Goal: Task Accomplishment & Management: Manage account settings

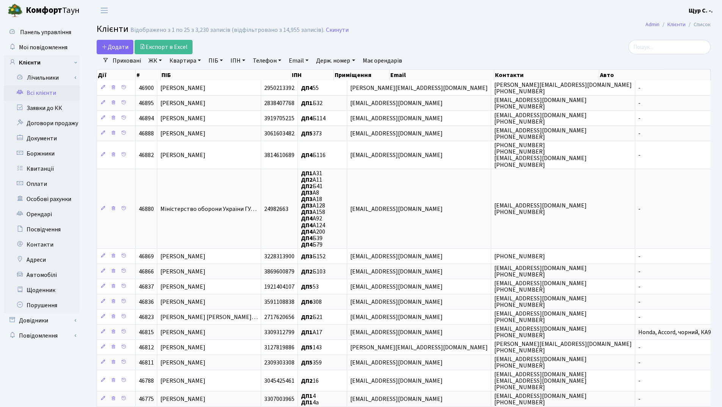
select select "25"
click at [49, 106] on link "Заявки до КК" at bounding box center [42, 107] width 76 height 15
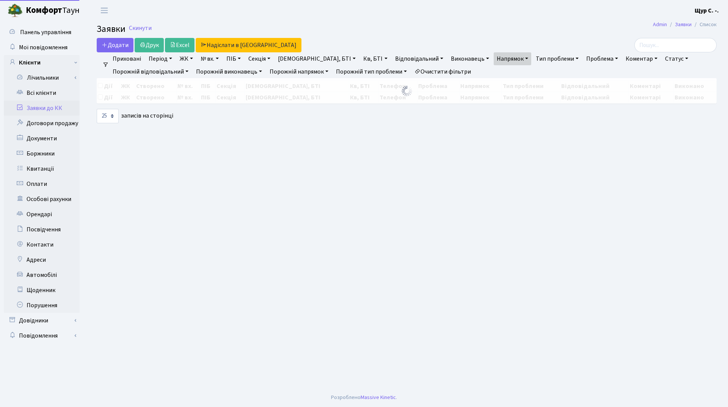
select select "25"
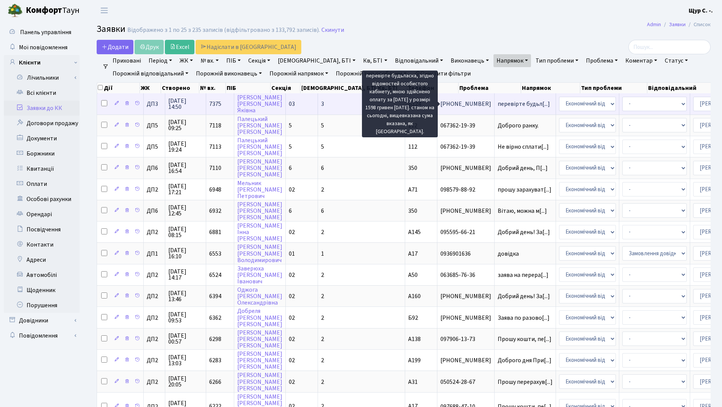
click at [498, 101] on span "перевірте будьл[...]" at bounding box center [524, 104] width 52 height 8
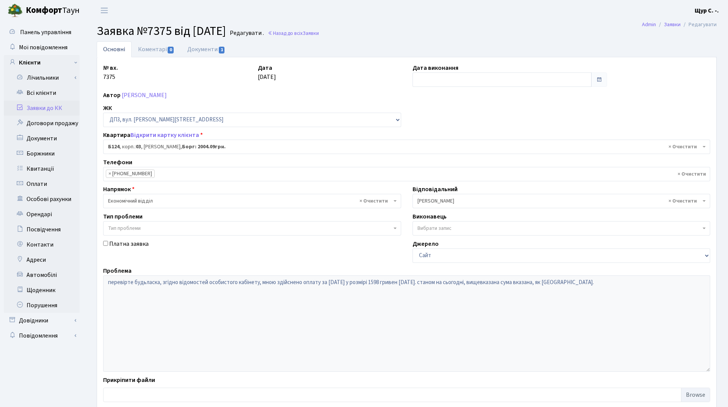
select select "32743"
click at [166, 96] on link "[PERSON_NAME]" at bounding box center [144, 95] width 45 height 8
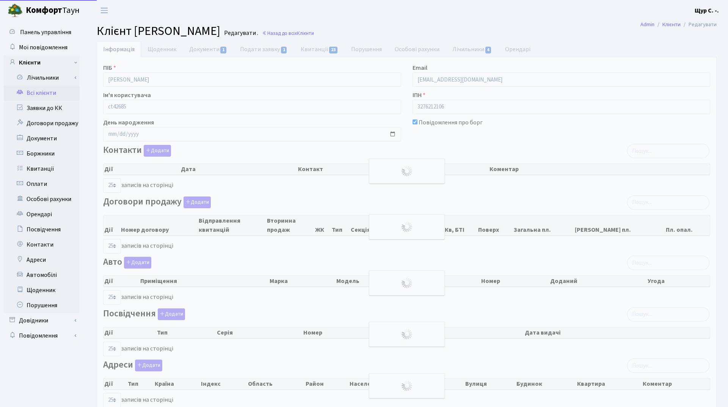
select select "25"
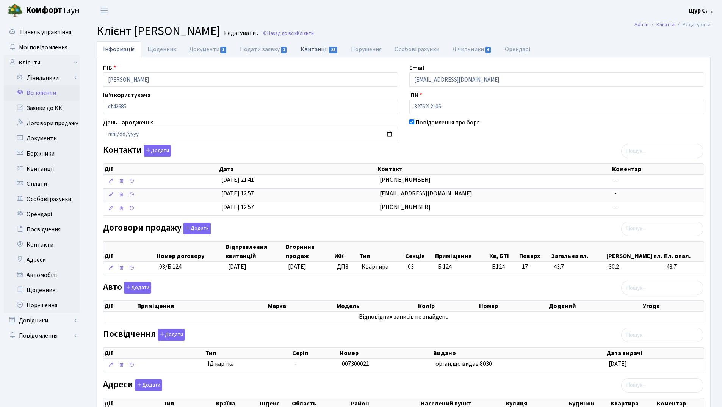
click at [313, 47] on link "Квитанції 23" at bounding box center [319, 49] width 50 height 16
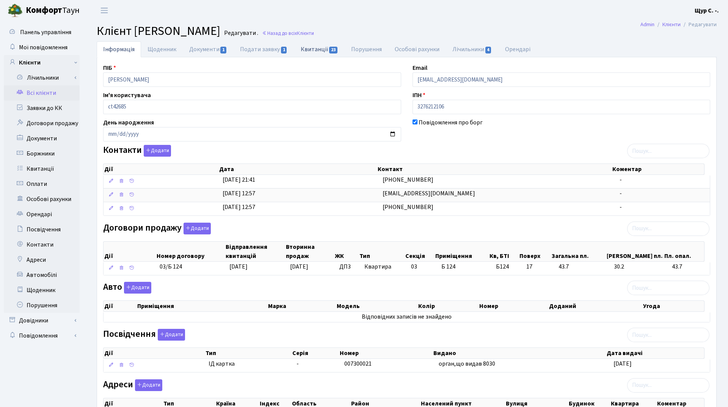
select select "25"
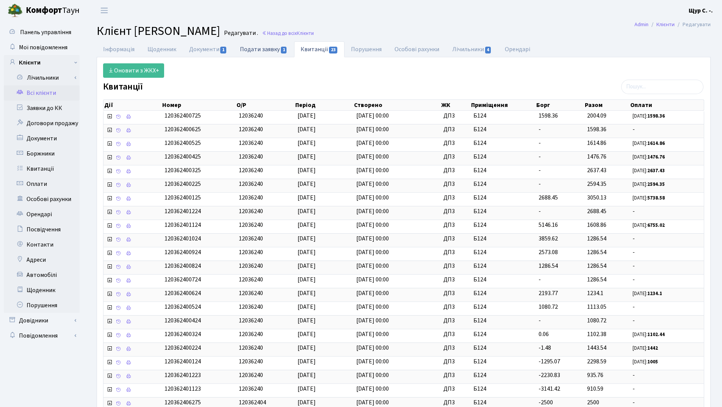
click at [264, 46] on link "Подати заявку 1" at bounding box center [263, 49] width 60 height 16
select select "25"
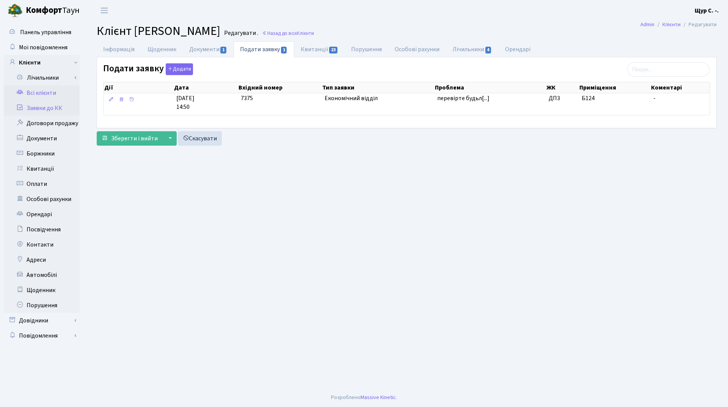
click at [28, 108] on link "Заявки до КК" at bounding box center [42, 107] width 76 height 15
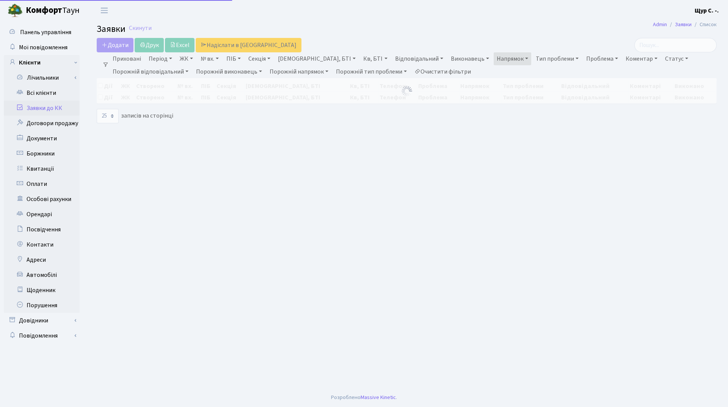
select select "25"
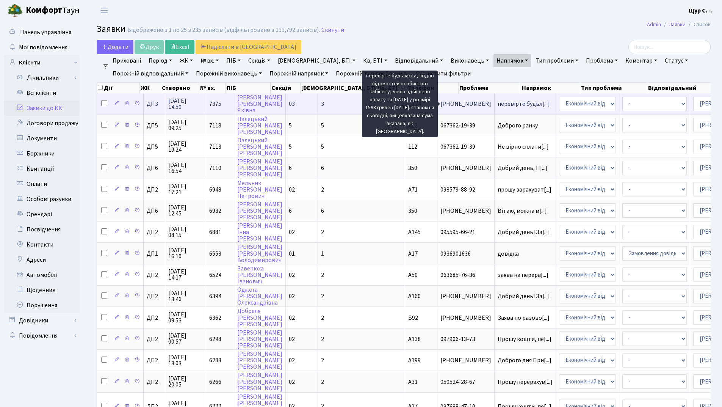
click at [498, 102] on span "перевірте будьл[...]" at bounding box center [524, 104] width 52 height 8
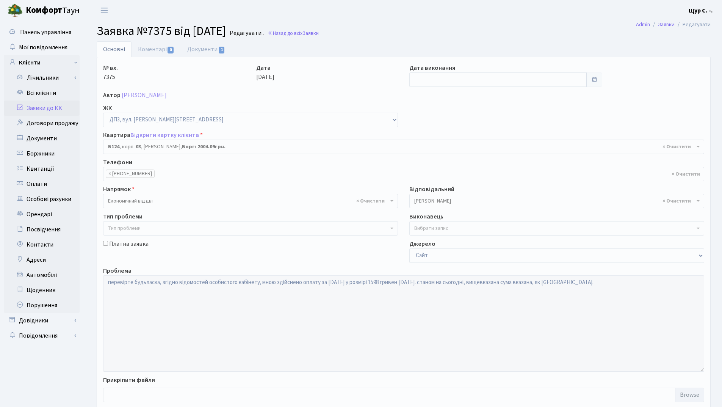
select select "32743"
click at [53, 105] on link "Заявки до КК" at bounding box center [42, 107] width 76 height 15
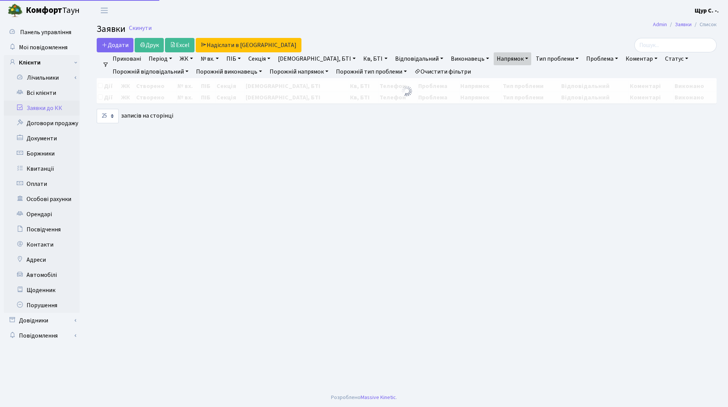
select select "25"
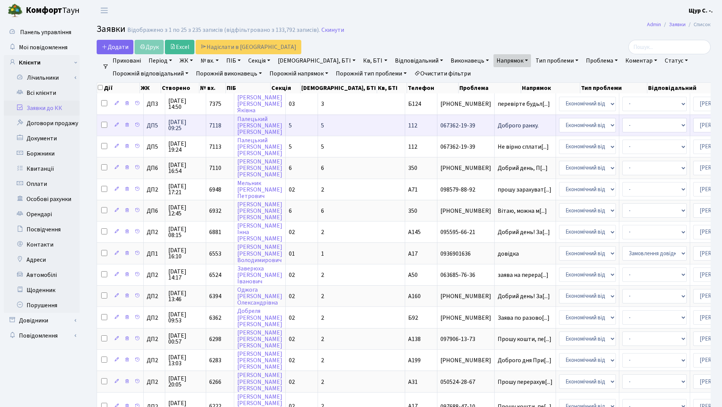
click at [498, 125] on span "Доброго ранку." at bounding box center [525, 125] width 55 height 6
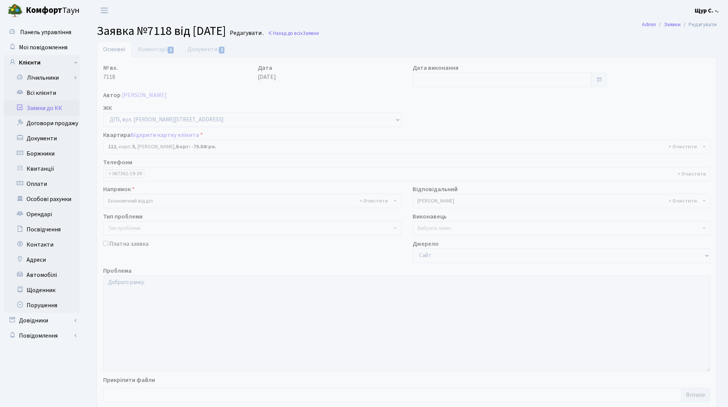
select select "45710"
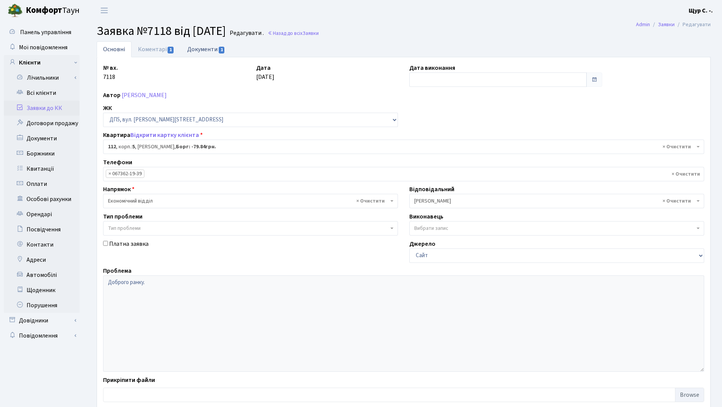
click at [204, 49] on link "Документи 1" at bounding box center [206, 49] width 51 height 16
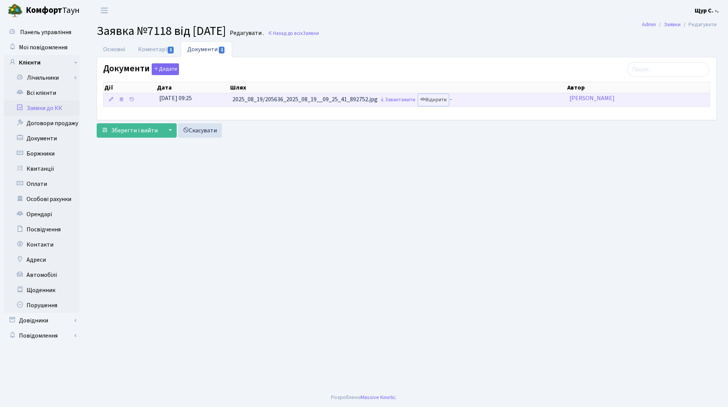
click at [443, 101] on link "Відкрити" at bounding box center [433, 100] width 30 height 12
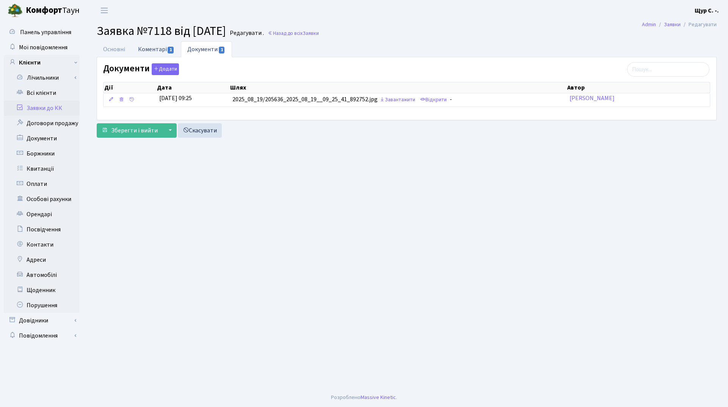
click at [143, 50] on link "Коментарі 1" at bounding box center [156, 49] width 49 height 16
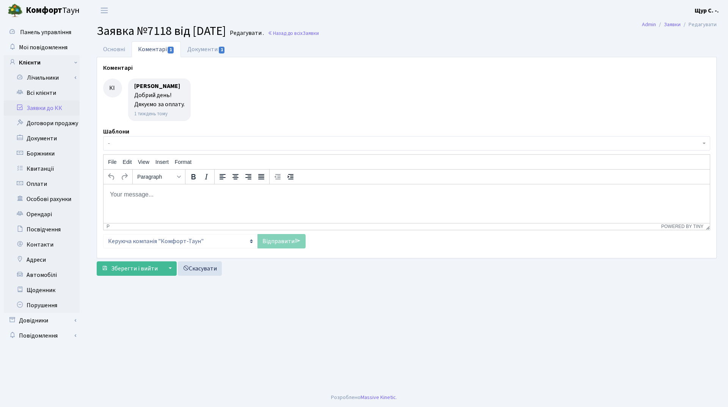
click at [48, 108] on link "Заявки до КК" at bounding box center [42, 107] width 76 height 15
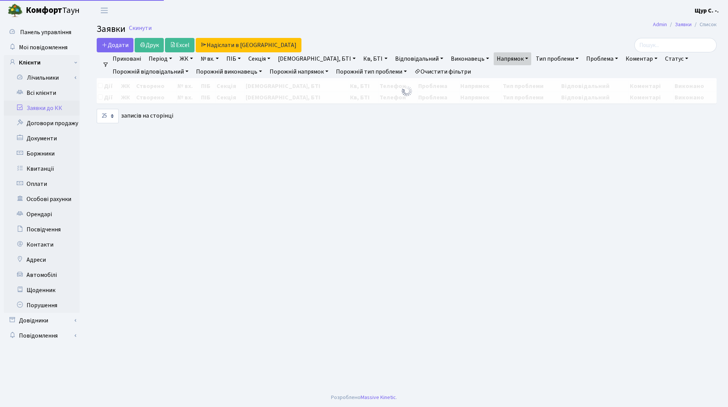
select select "25"
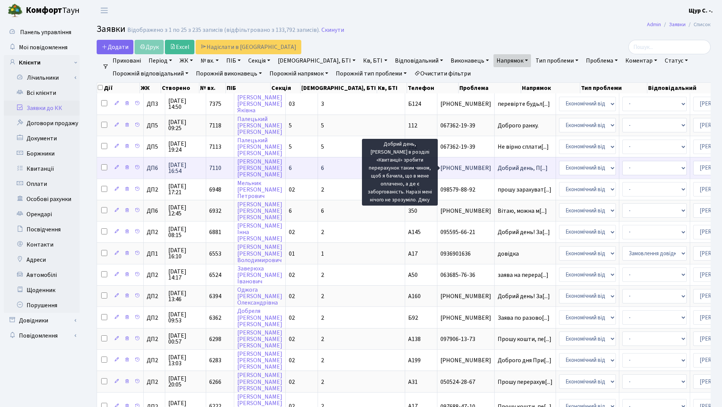
click at [498, 169] on span "Добрий день, П[...]" at bounding box center [523, 168] width 50 height 8
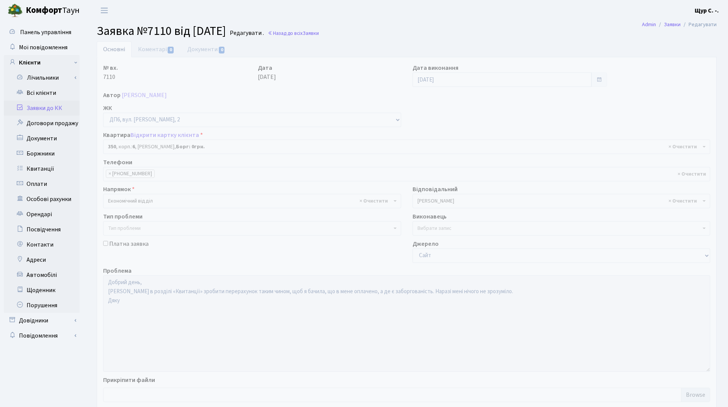
select select "46844"
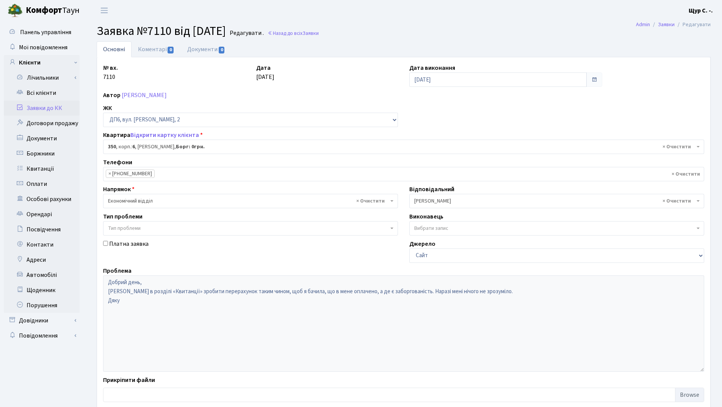
click at [40, 104] on link "Заявки до КК" at bounding box center [42, 107] width 76 height 15
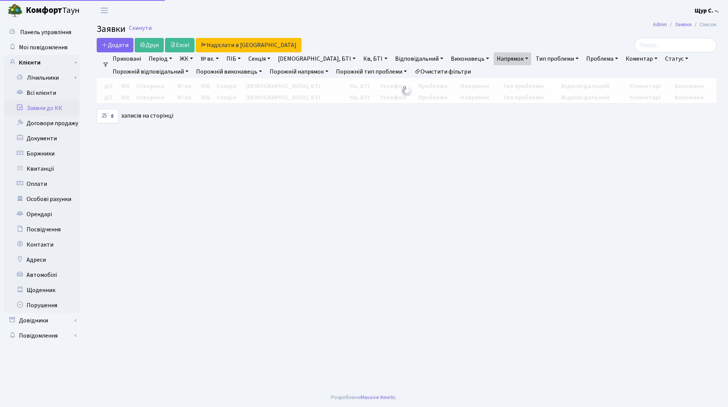
select select "25"
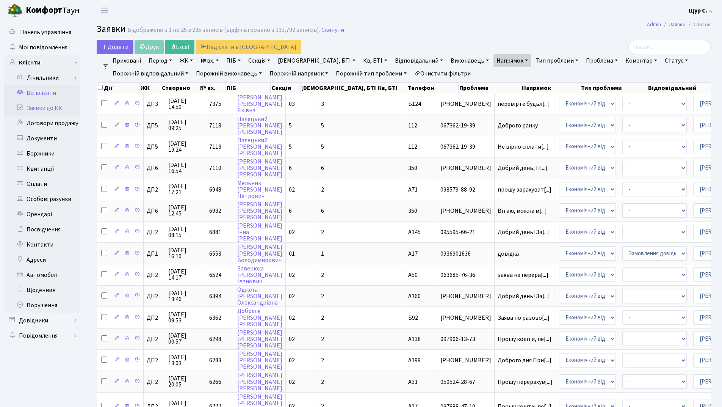
click at [39, 98] on link "Всі клієнти" at bounding box center [42, 92] width 76 height 15
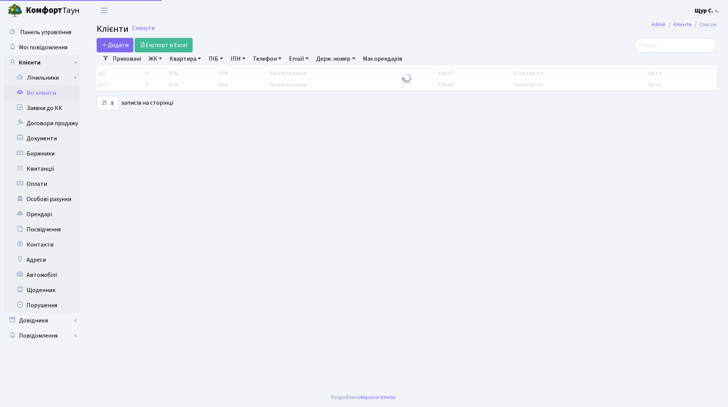
select select "25"
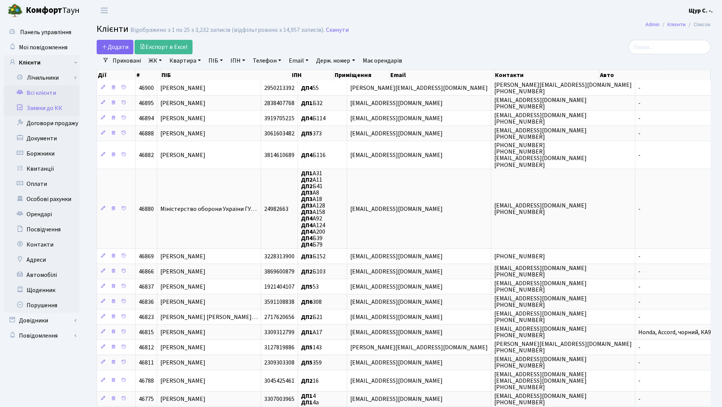
click at [43, 107] on link "Заявки до КК" at bounding box center [42, 107] width 76 height 15
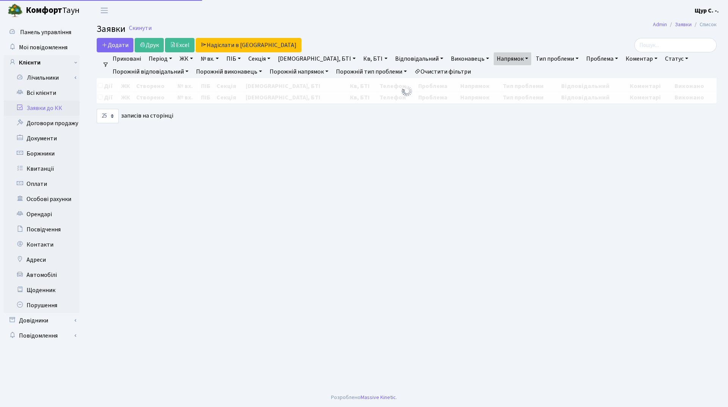
select select "25"
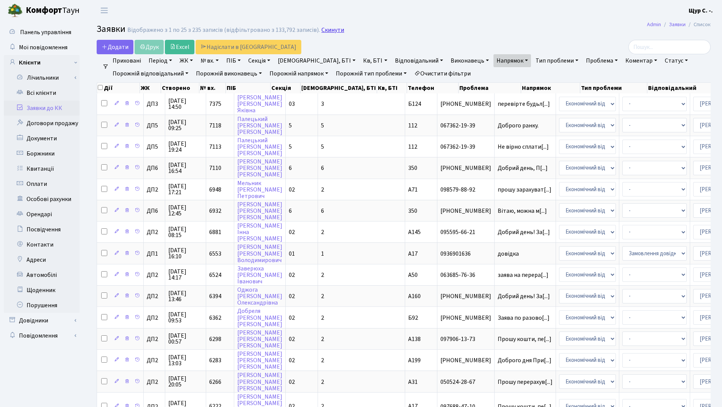
click at [334, 29] on link "Скинути" at bounding box center [332, 30] width 23 height 7
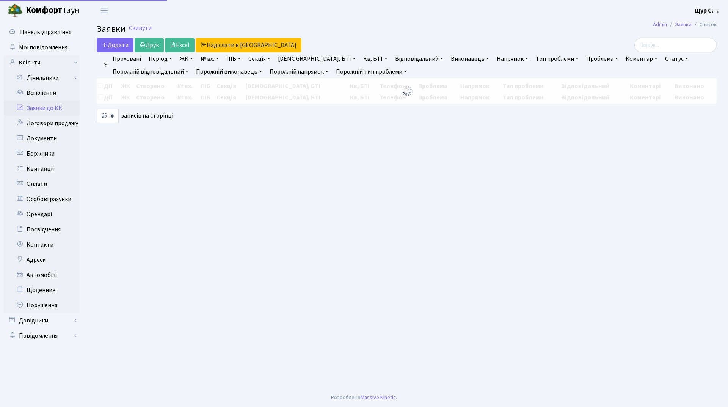
select select "25"
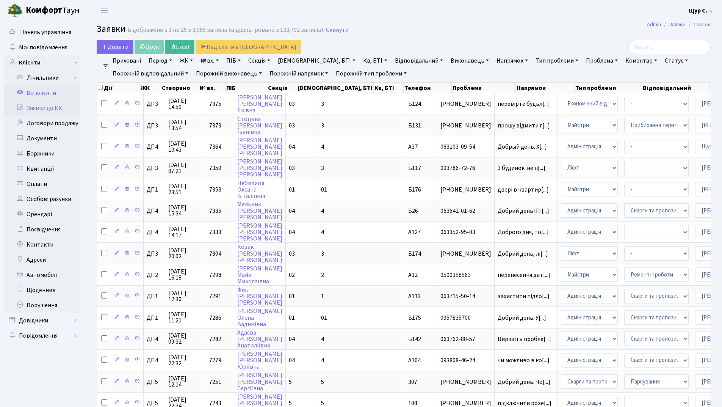
click at [45, 92] on link "Всі клієнти" at bounding box center [42, 92] width 76 height 15
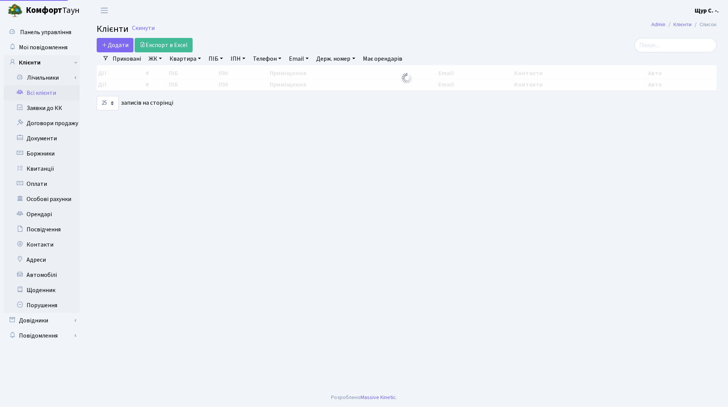
select select "25"
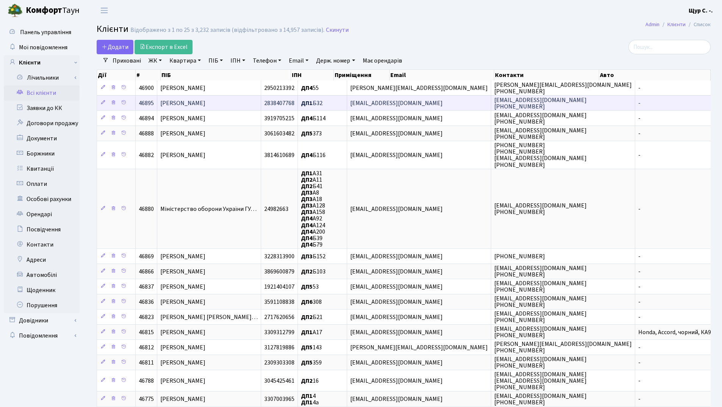
click at [182, 103] on span "[PERSON_NAME]" at bounding box center [182, 103] width 45 height 8
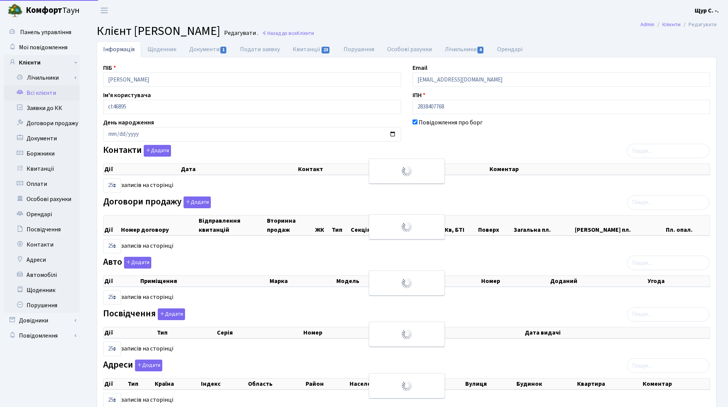
select select "25"
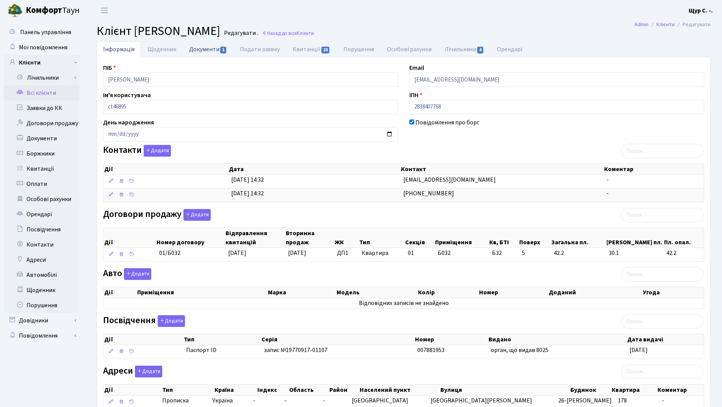
click at [202, 52] on link "Документи 1" at bounding box center [208, 49] width 51 height 16
select select "25"
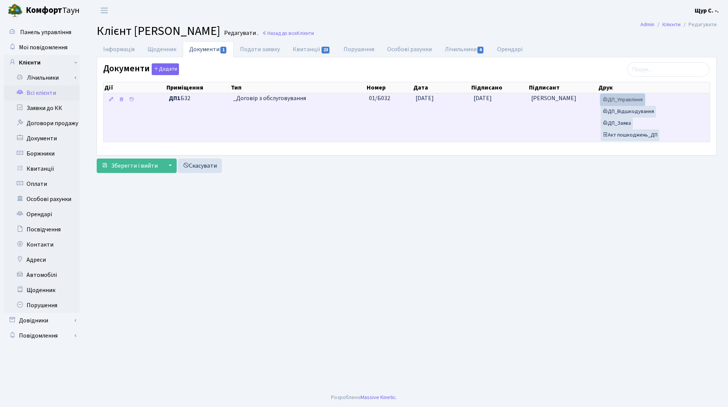
click at [626, 97] on link "ДП_Управління" at bounding box center [622, 100] width 44 height 12
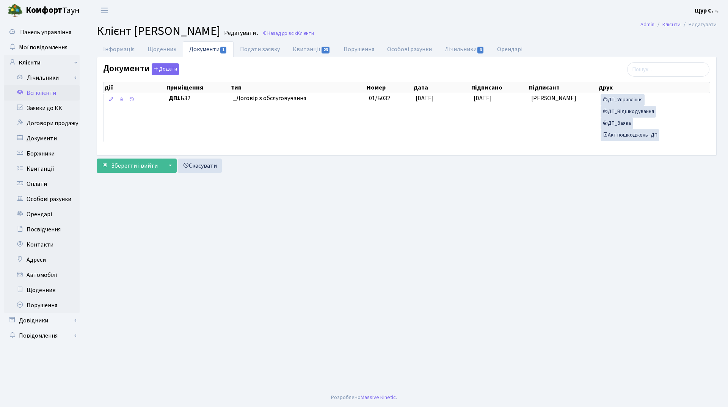
click at [52, 96] on link "Всі клієнти" at bounding box center [42, 92] width 76 height 15
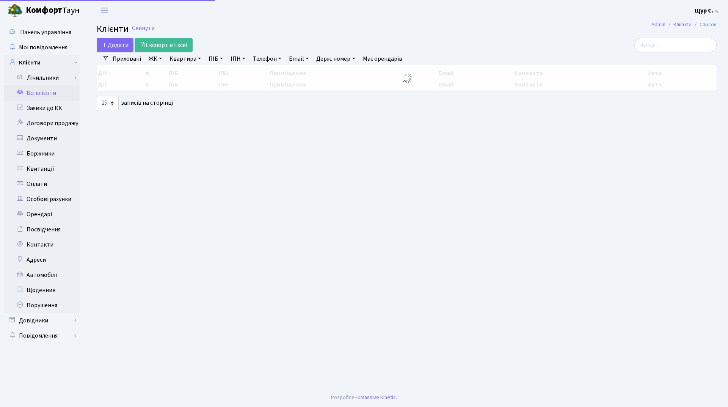
select select "25"
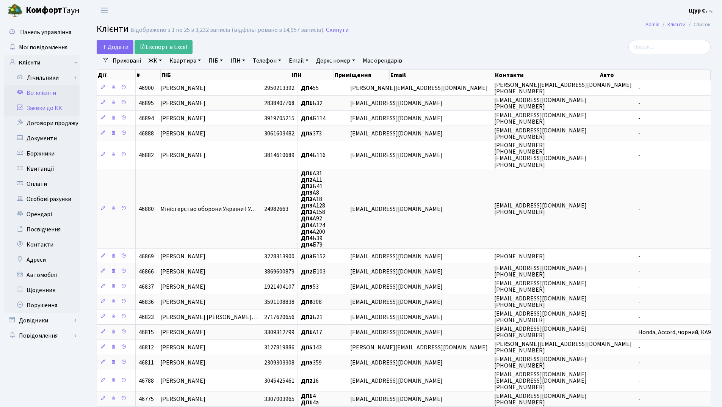
click at [46, 111] on link "Заявки до КК" at bounding box center [42, 107] width 76 height 15
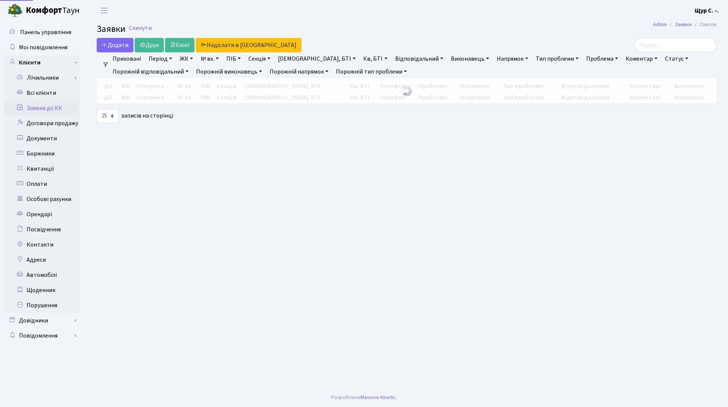
select select "25"
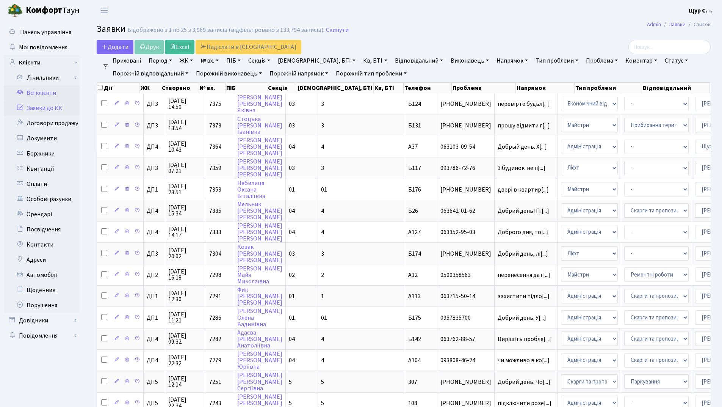
click at [45, 96] on link "Всі клієнти" at bounding box center [42, 92] width 76 height 15
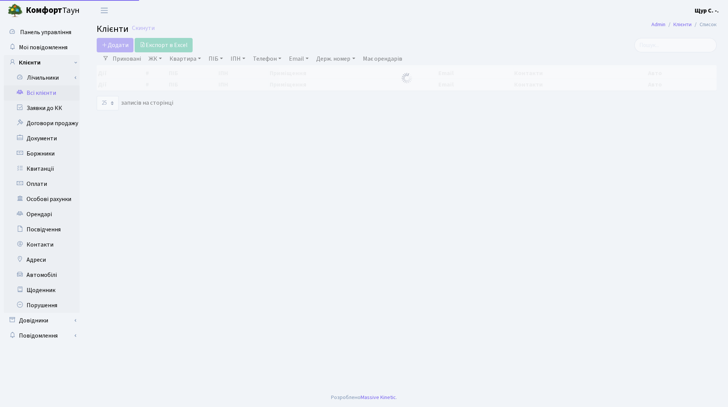
select select "25"
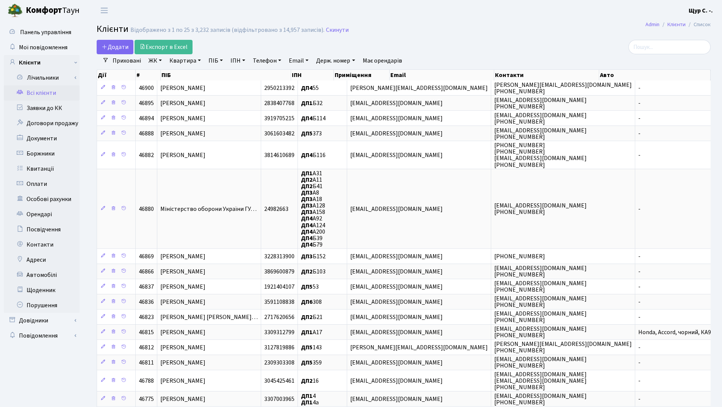
click at [181, 61] on link "Квартира" at bounding box center [185, 60] width 38 height 13
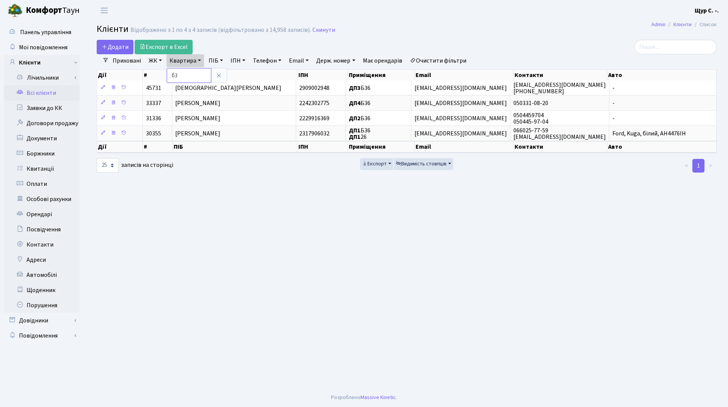
type input "б"
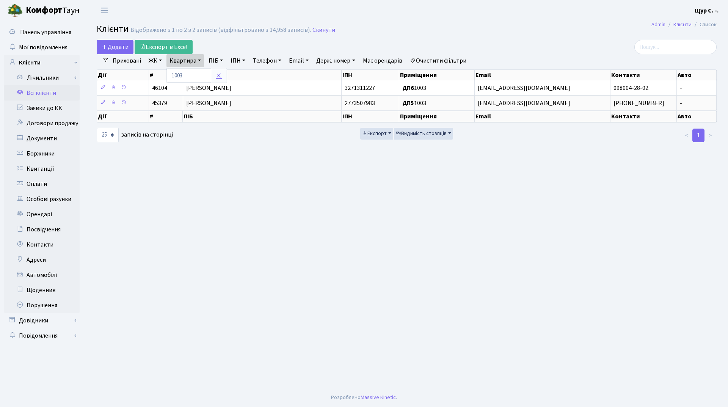
click at [221, 75] on icon at bounding box center [219, 75] width 6 height 6
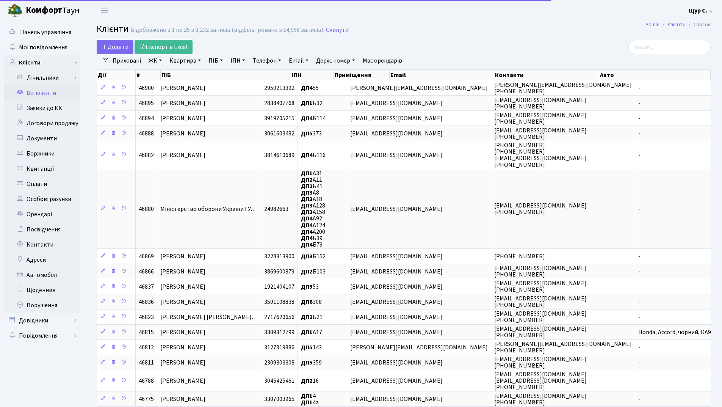
click at [178, 61] on link "Квартира" at bounding box center [185, 60] width 38 height 13
click at [191, 77] on input "text" at bounding box center [189, 75] width 44 height 14
type input "1016"
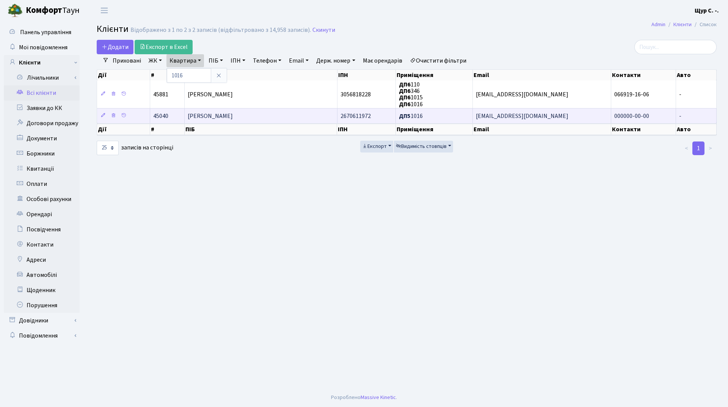
click at [214, 114] on span "Голубчик Андрій Володимирович" at bounding box center [210, 116] width 45 height 8
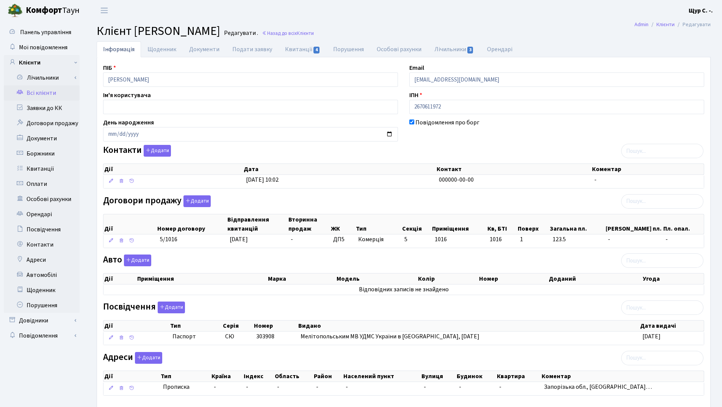
click at [44, 94] on link "Всі клієнти" at bounding box center [42, 92] width 76 height 15
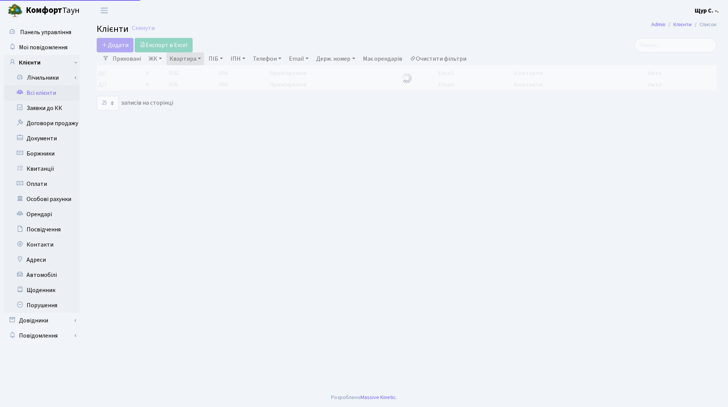
select select "25"
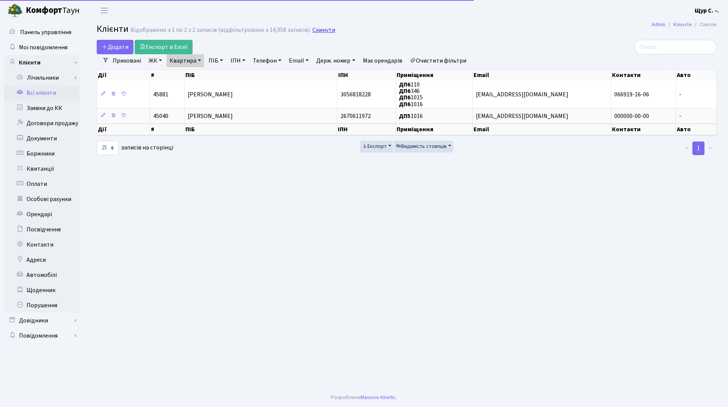
click at [317, 29] on link "Скинути" at bounding box center [323, 30] width 23 height 7
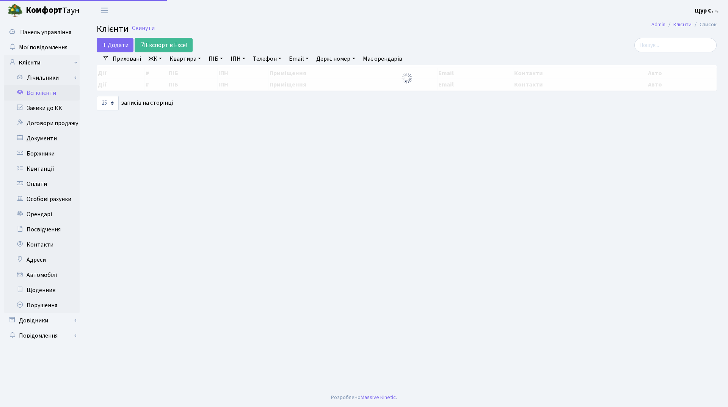
select select "25"
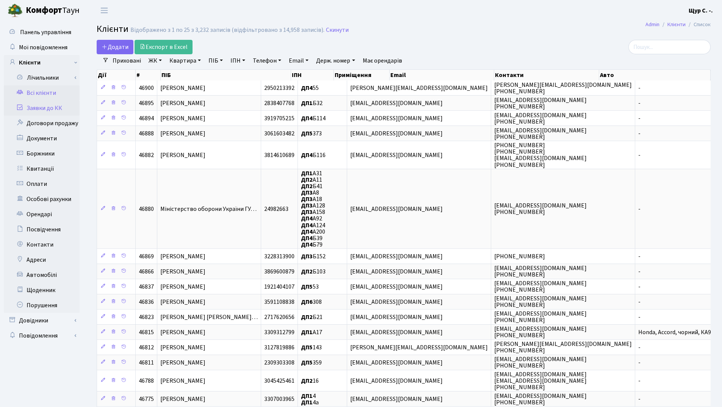
click at [55, 110] on link "Заявки до КК" at bounding box center [42, 107] width 76 height 15
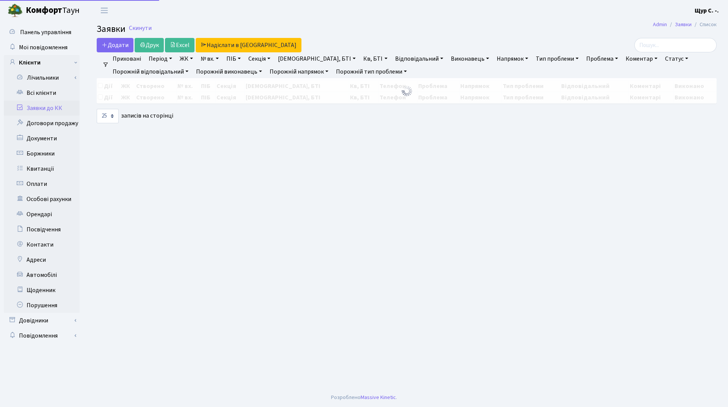
select select "25"
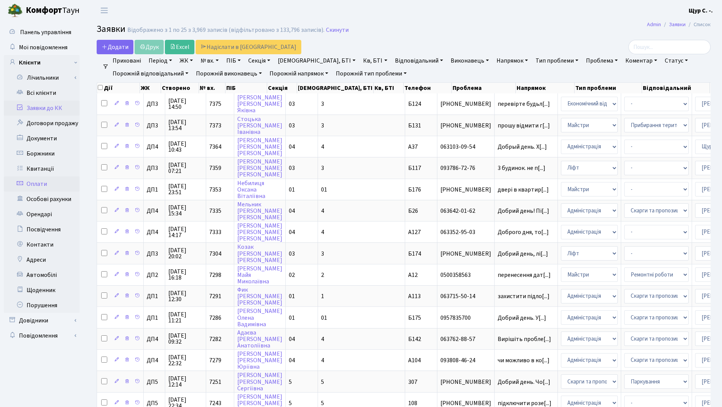
click at [50, 185] on link "Оплати" at bounding box center [42, 183] width 76 height 15
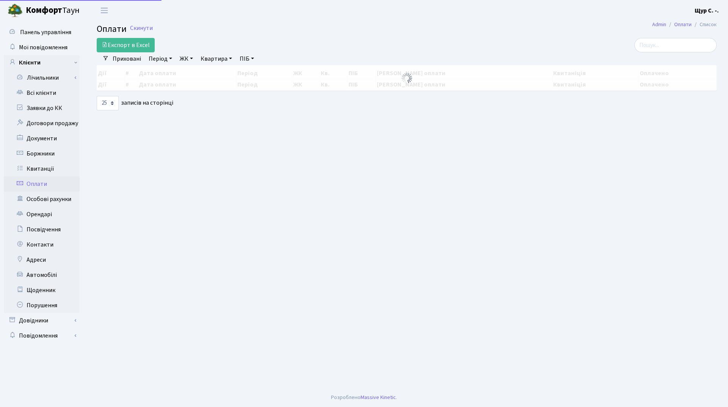
select select "25"
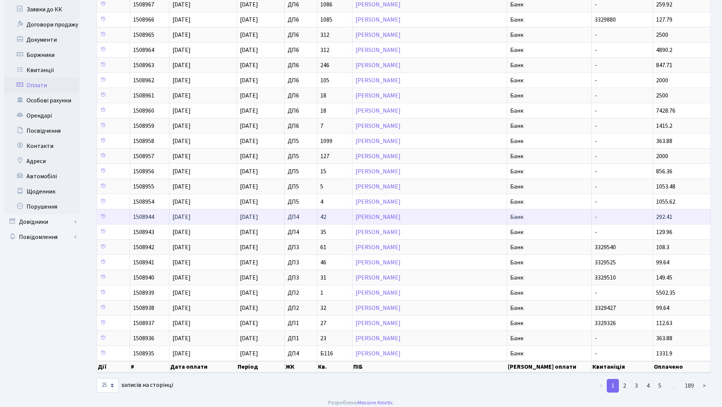
scroll to position [104, 0]
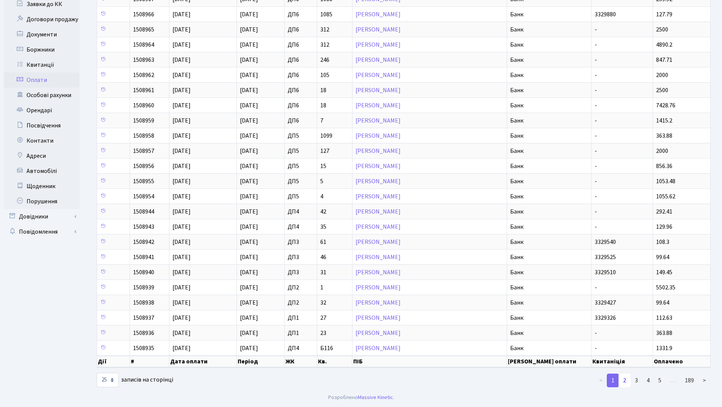
click at [625, 383] on link "2" at bounding box center [625, 380] width 12 height 14
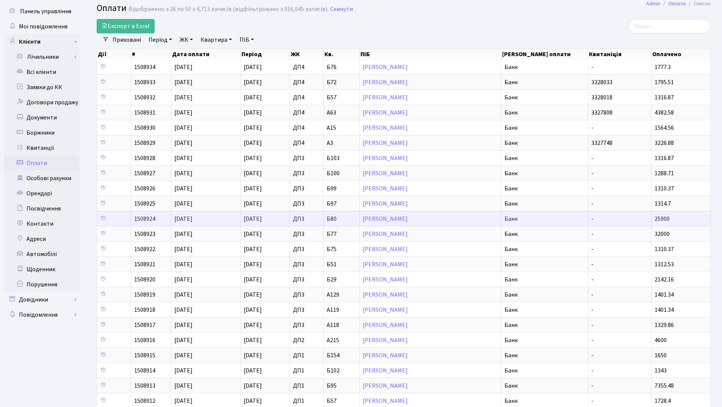
scroll to position [38, 0]
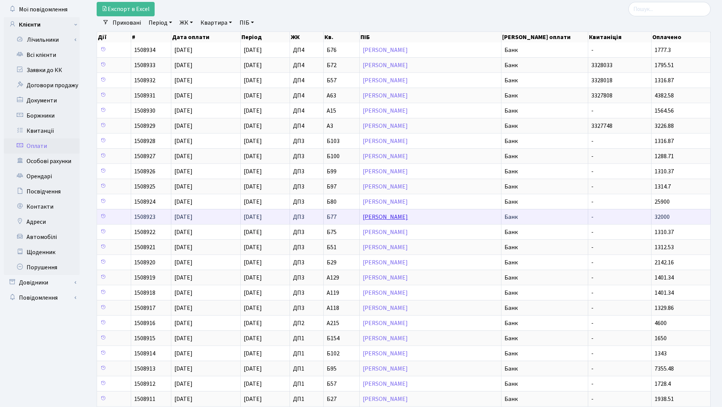
click at [396, 216] on link "Росік [PERSON_NAME]" at bounding box center [385, 217] width 45 height 8
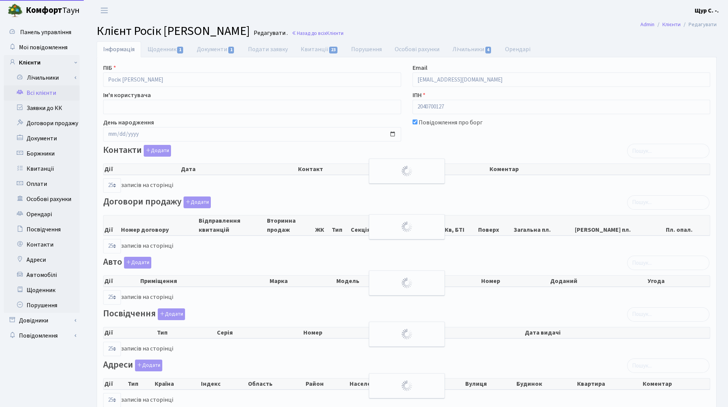
select select "25"
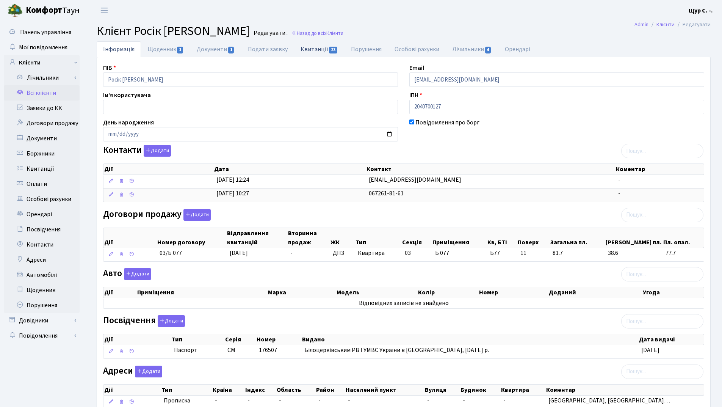
click at [317, 46] on link "Квитанції 23" at bounding box center [319, 49] width 50 height 16
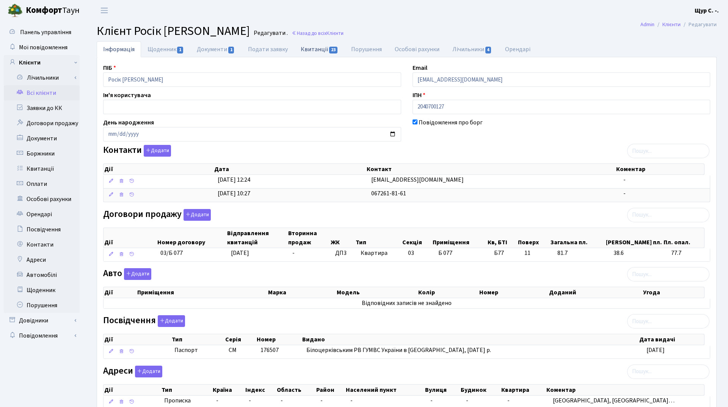
select select "25"
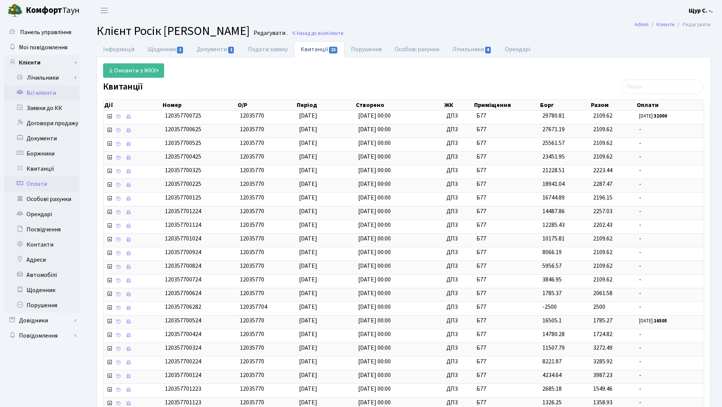
click at [53, 183] on link "Оплати" at bounding box center [42, 183] width 76 height 15
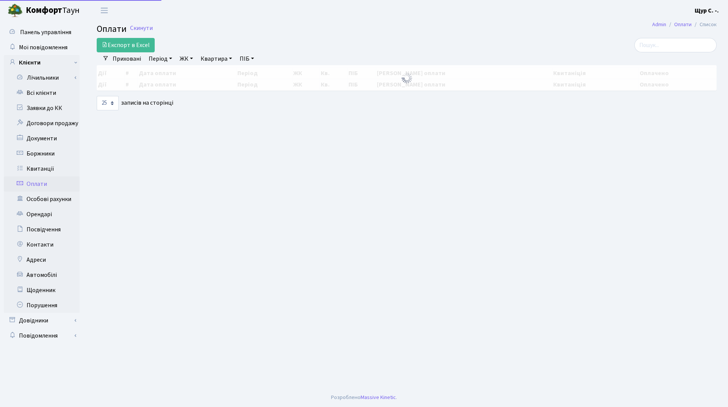
select select "25"
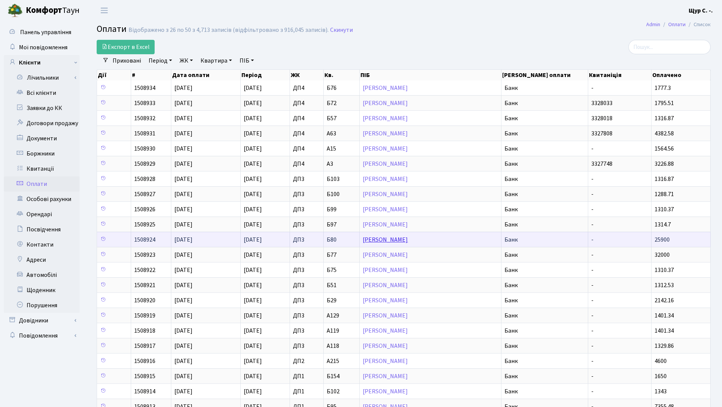
click at [407, 243] on link "Каленська [PERSON_NAME]" at bounding box center [385, 239] width 45 height 8
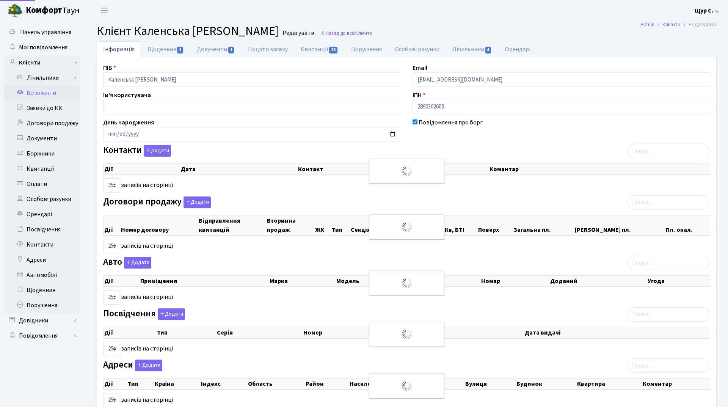
select select "25"
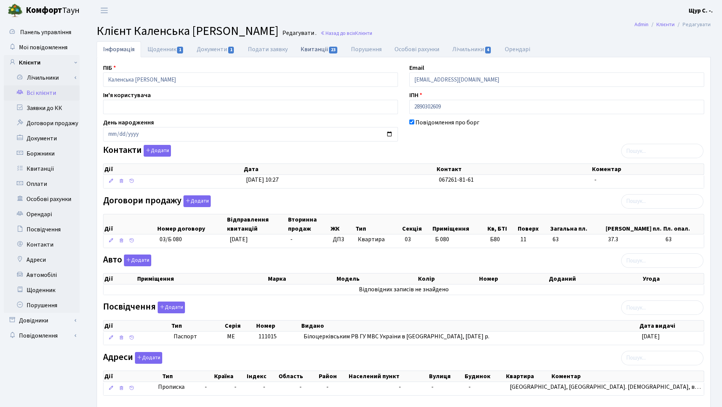
click at [321, 49] on link "Квитанції 23" at bounding box center [319, 49] width 50 height 16
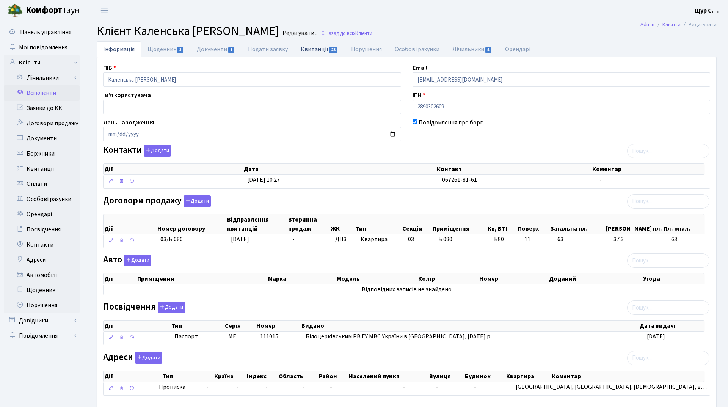
select select "25"
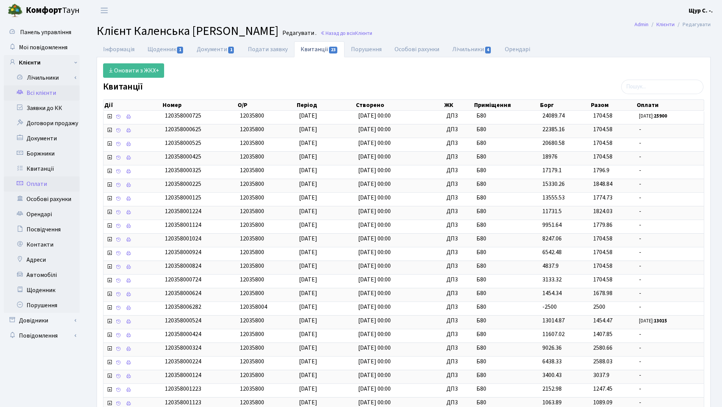
click at [40, 183] on link "Оплати" at bounding box center [42, 183] width 76 height 15
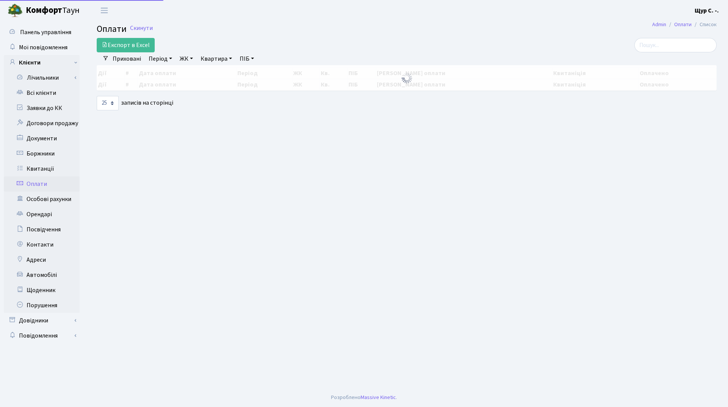
select select "25"
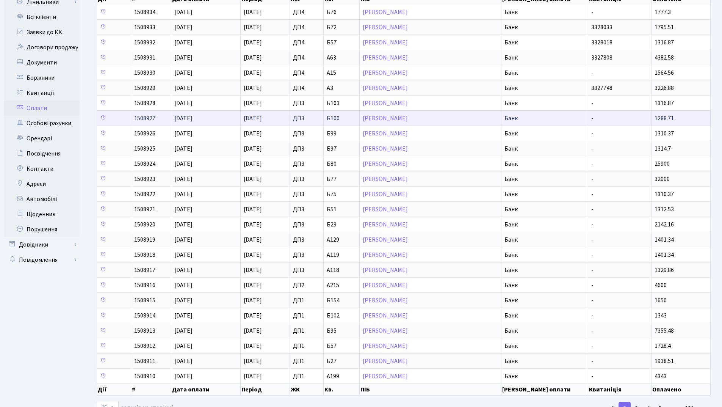
scroll to position [104, 0]
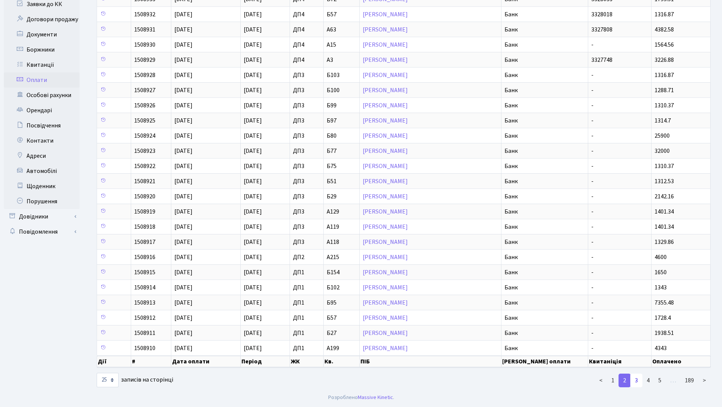
click at [633, 382] on link "3" at bounding box center [636, 380] width 12 height 14
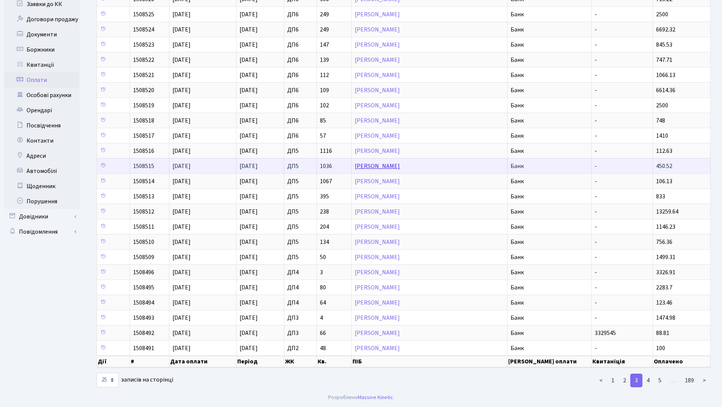
click at [400, 167] on link "[PERSON_NAME]" at bounding box center [377, 166] width 45 height 8
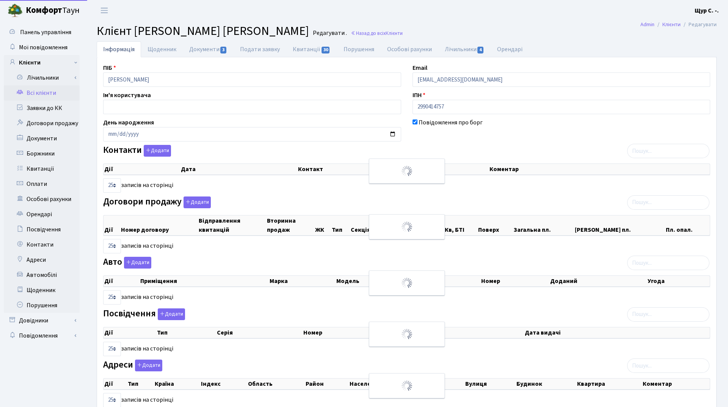
select select "25"
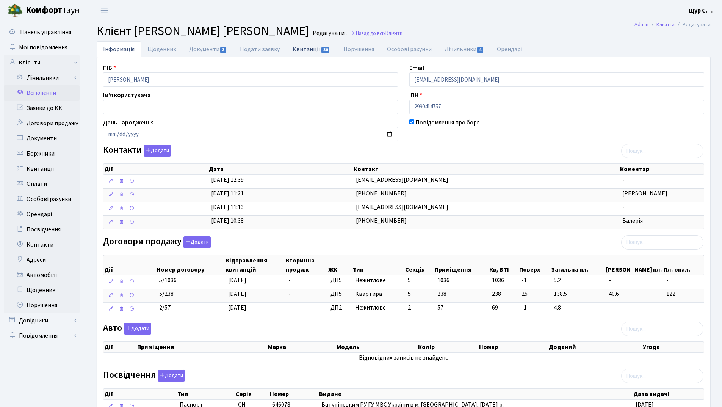
click at [303, 47] on link "Квитанції 30" at bounding box center [311, 49] width 50 height 16
select select "25"
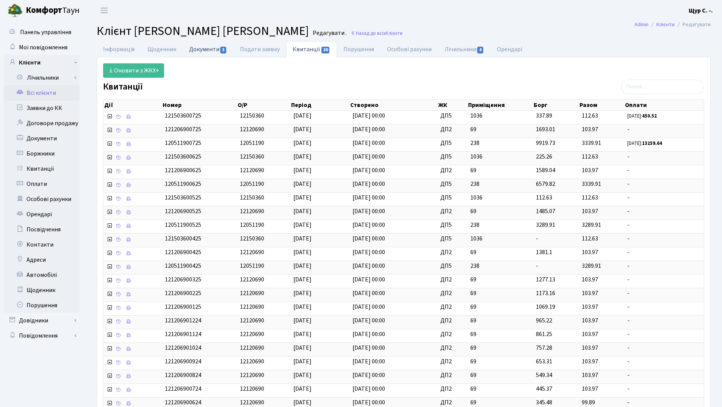
click at [215, 47] on link "Документи 3" at bounding box center [208, 49] width 51 height 16
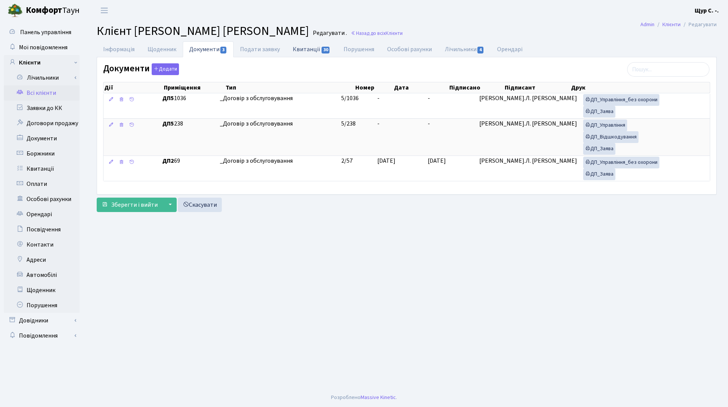
click at [315, 47] on link "Квитанції 30" at bounding box center [311, 49] width 50 height 16
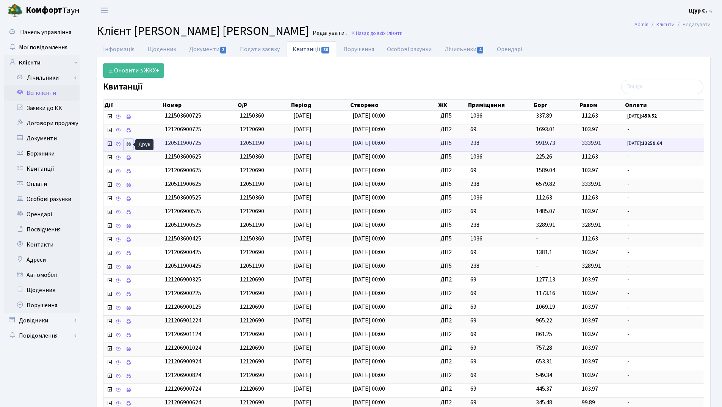
click at [126, 144] on icon at bounding box center [128, 143] width 5 height 5
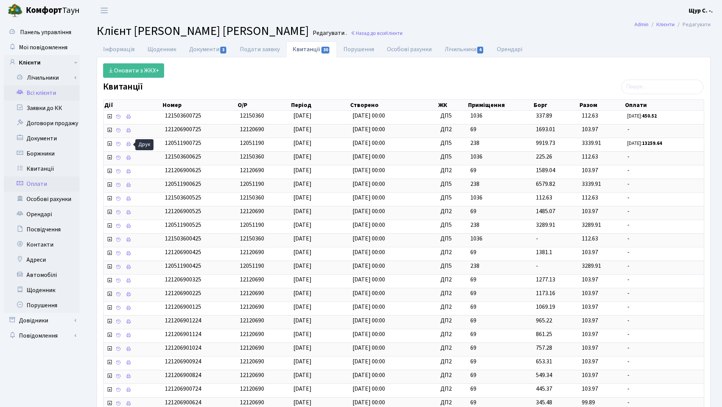
click at [47, 184] on link "Оплати" at bounding box center [42, 183] width 76 height 15
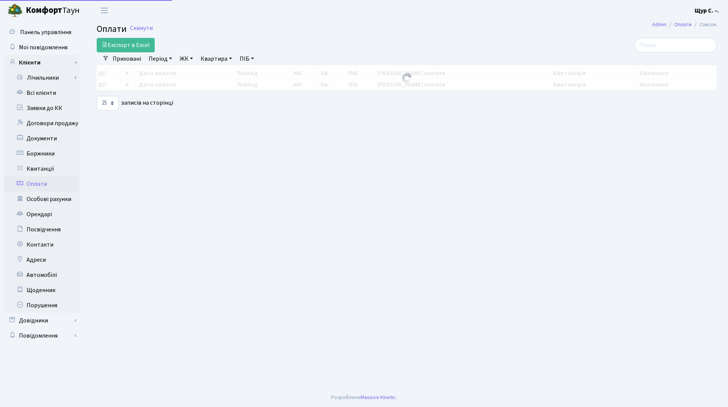
select select "25"
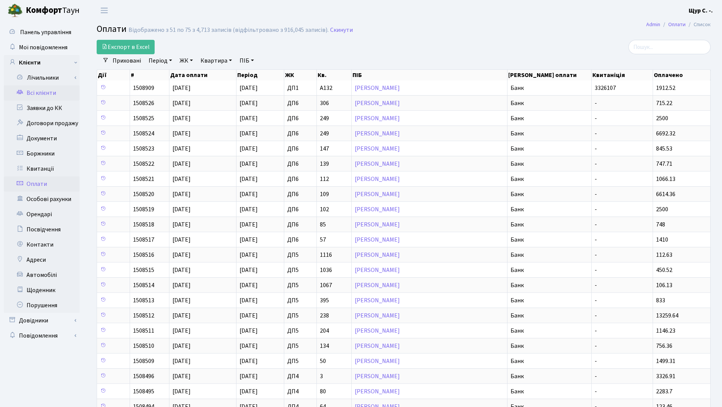
click at [59, 95] on link "Всі клієнти" at bounding box center [42, 92] width 76 height 15
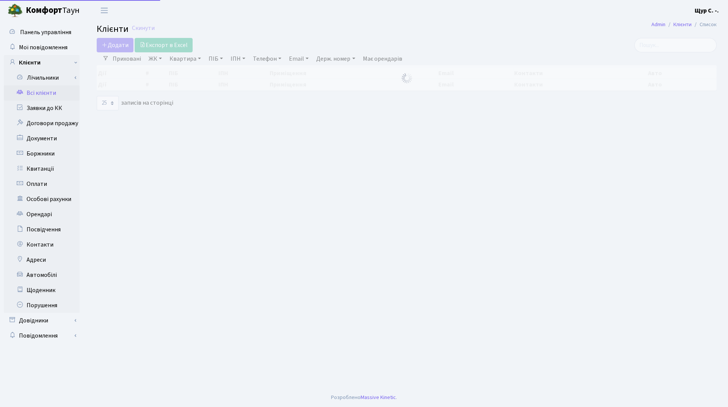
select select "25"
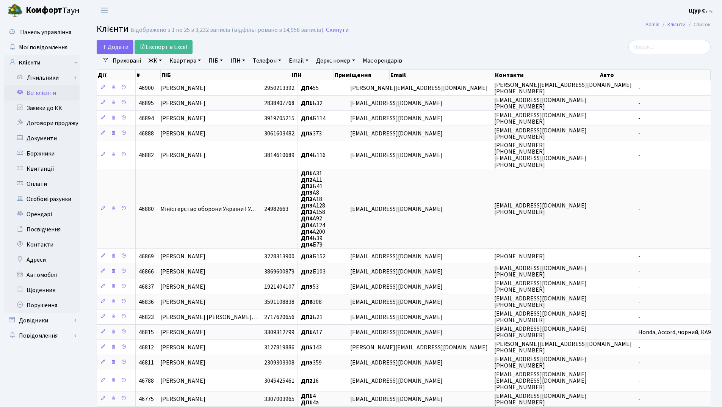
click at [184, 59] on link "Квартира" at bounding box center [185, 60] width 38 height 13
type input "299"
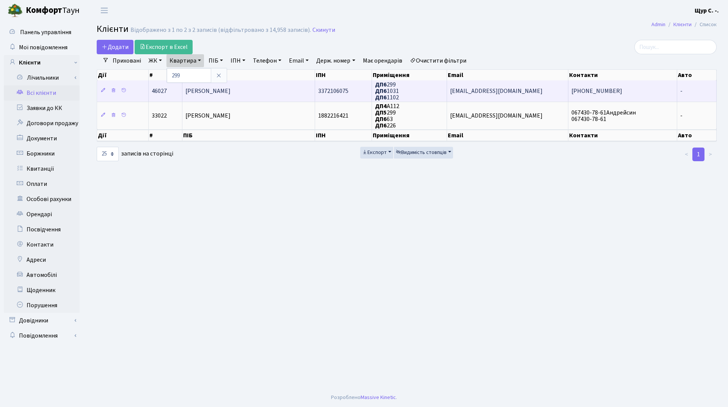
click at [230, 92] on span "[PERSON_NAME]" at bounding box center [207, 91] width 45 height 8
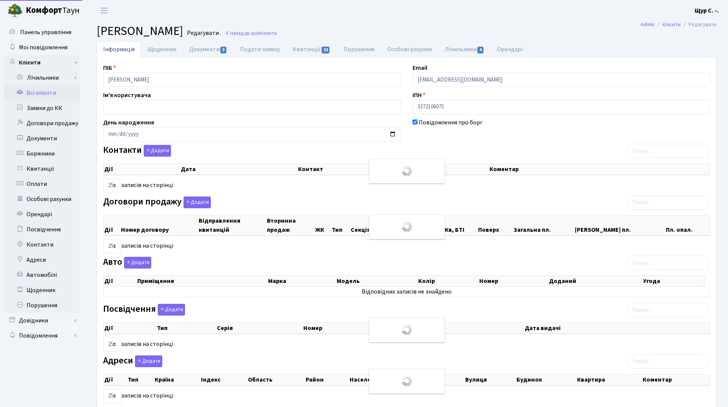
select select "25"
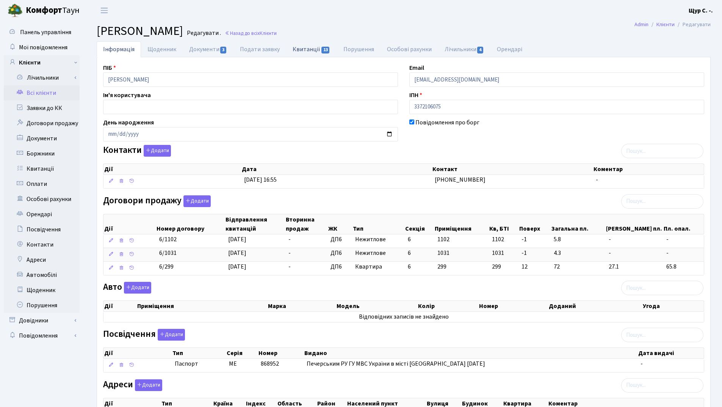
click at [315, 46] on link "Квитанції 13" at bounding box center [311, 49] width 50 height 16
select select "25"
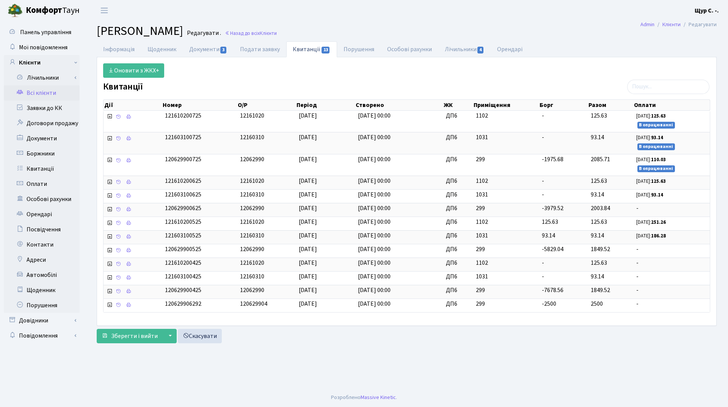
click at [55, 96] on link "Всі клієнти" at bounding box center [42, 92] width 76 height 15
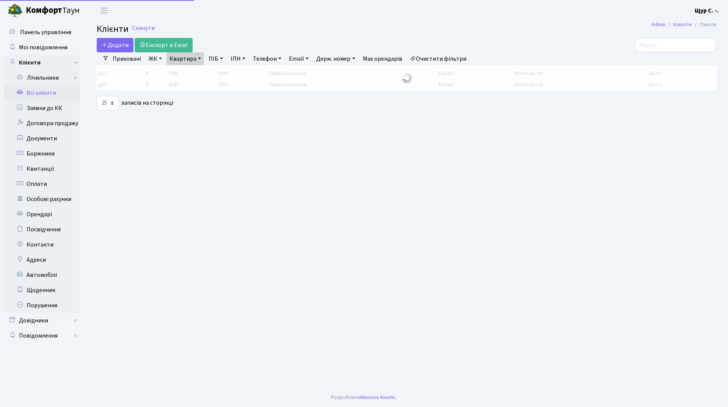
select select "25"
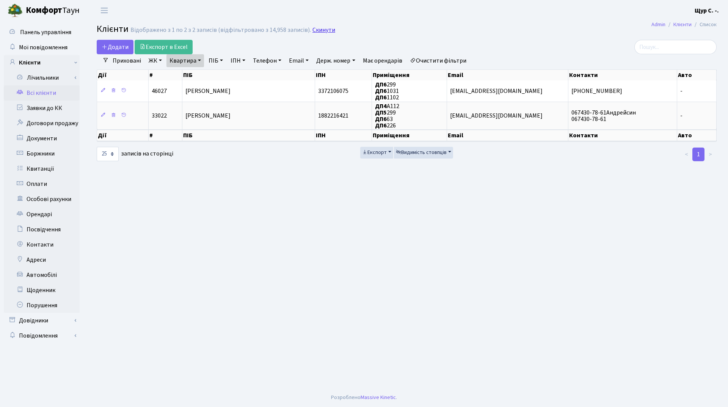
click at [319, 29] on link "Скинути" at bounding box center [323, 30] width 23 height 7
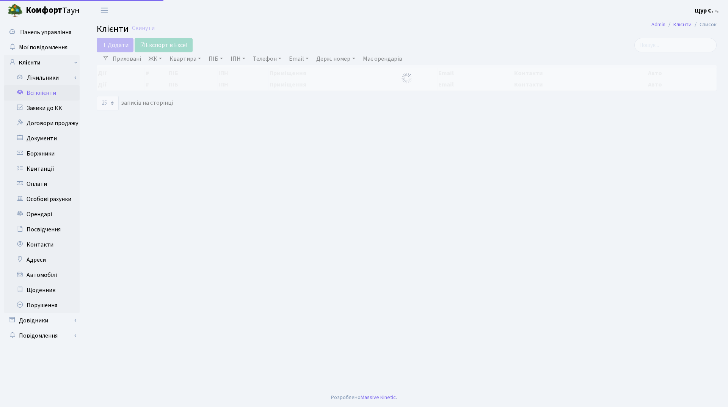
select select "25"
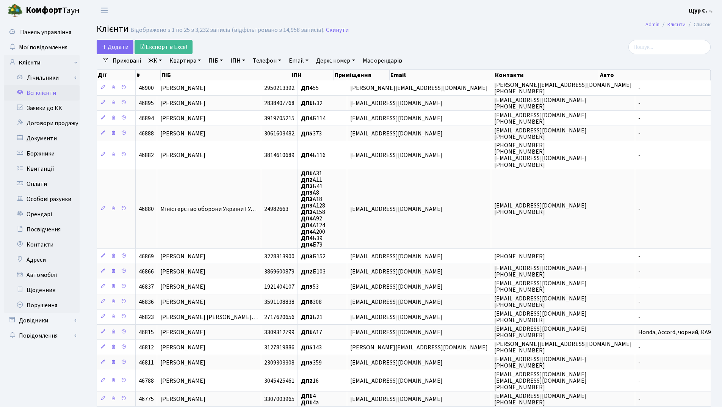
click at [182, 61] on link "Квартира" at bounding box center [185, 60] width 38 height 13
type input "195"
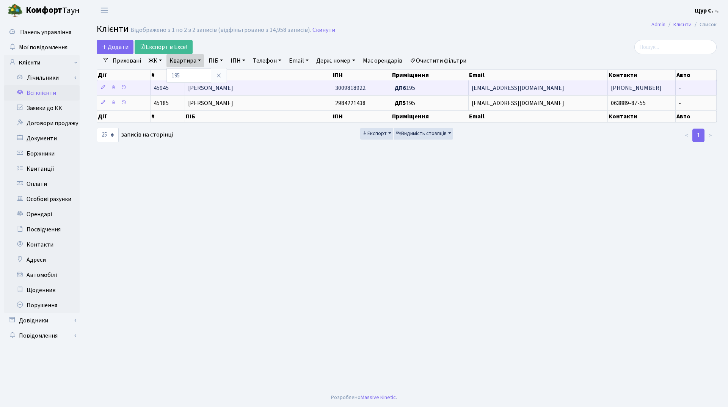
click at [222, 85] on span "[PERSON_NAME]" at bounding box center [210, 88] width 45 height 8
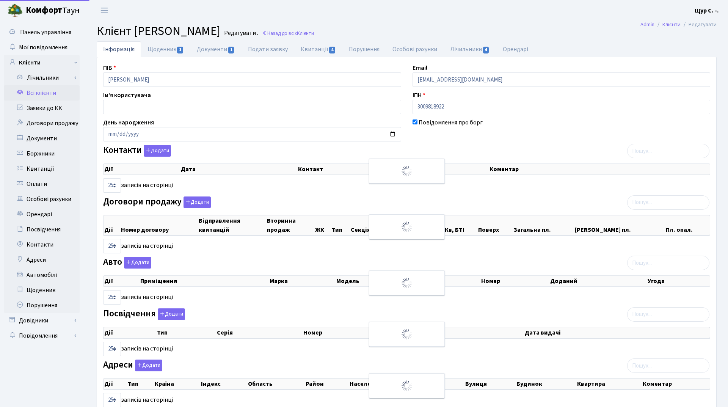
select select "25"
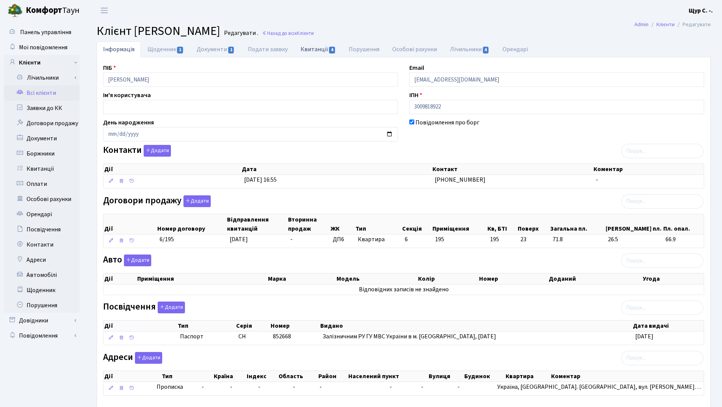
click at [310, 50] on link "Квитанції 4" at bounding box center [318, 49] width 48 height 16
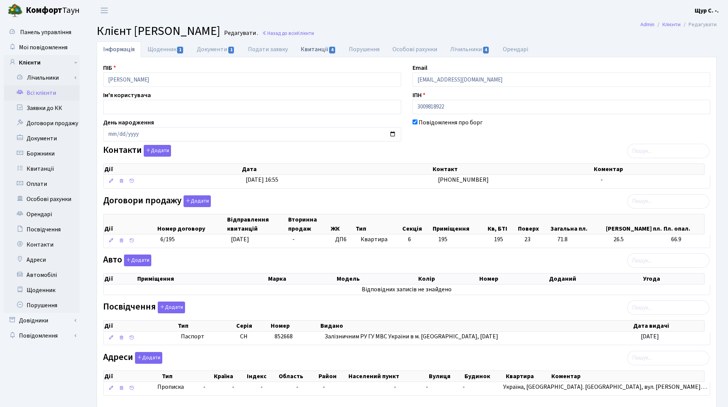
select select "25"
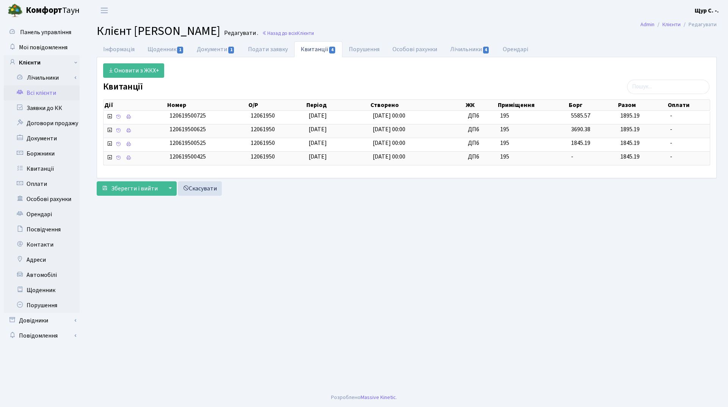
click at [42, 93] on link "Всі клієнти" at bounding box center [42, 92] width 76 height 15
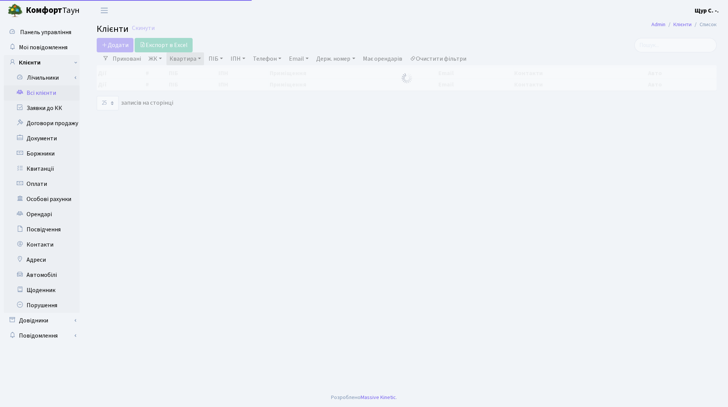
select select "25"
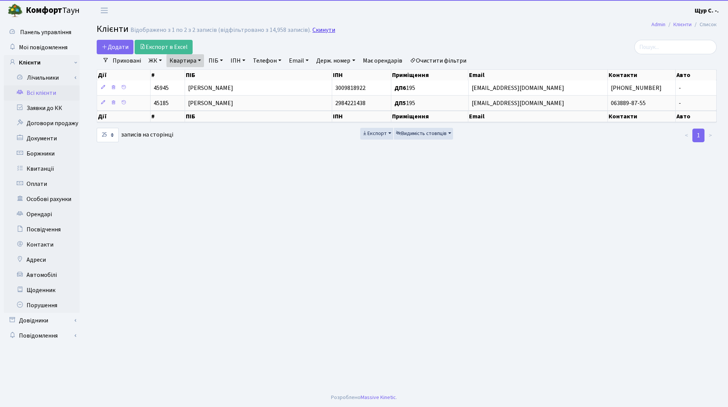
click at [319, 27] on link "Скинути" at bounding box center [323, 30] width 23 height 7
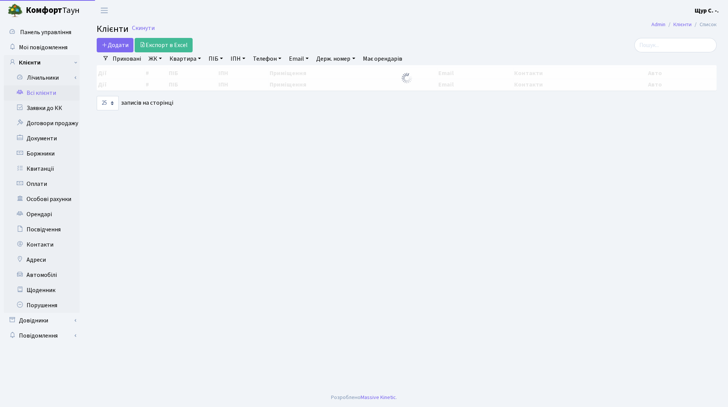
select select "25"
